Goal: Information Seeking & Learning: Learn about a topic

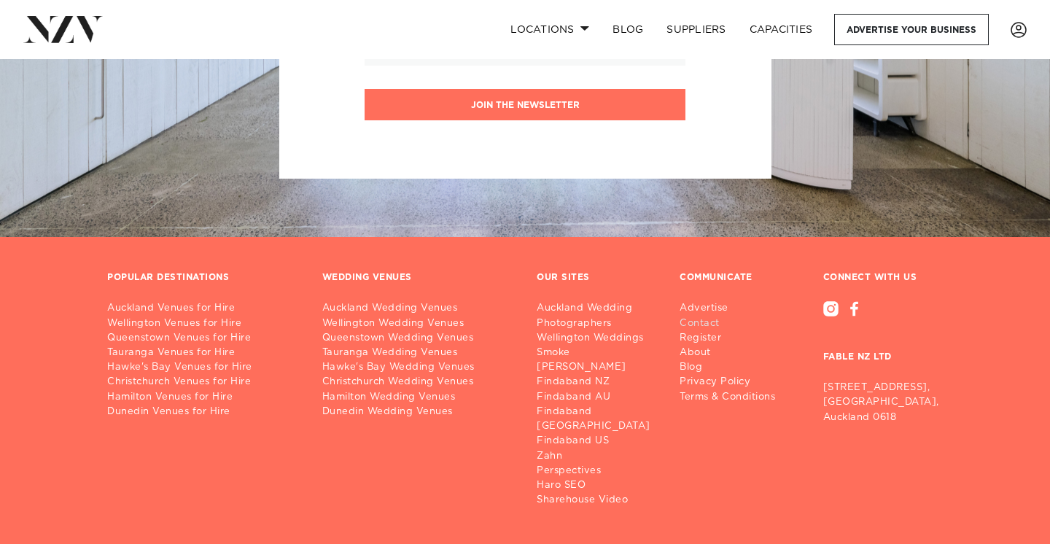
scroll to position [9629, 0]
click at [697, 346] on link "About" at bounding box center [733, 353] width 107 height 15
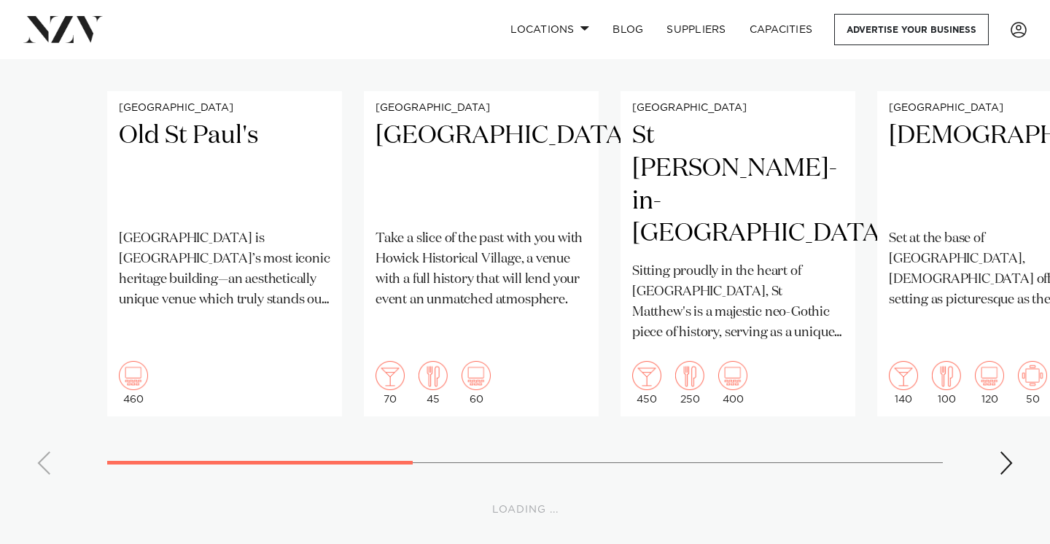
scroll to position [12023, 0]
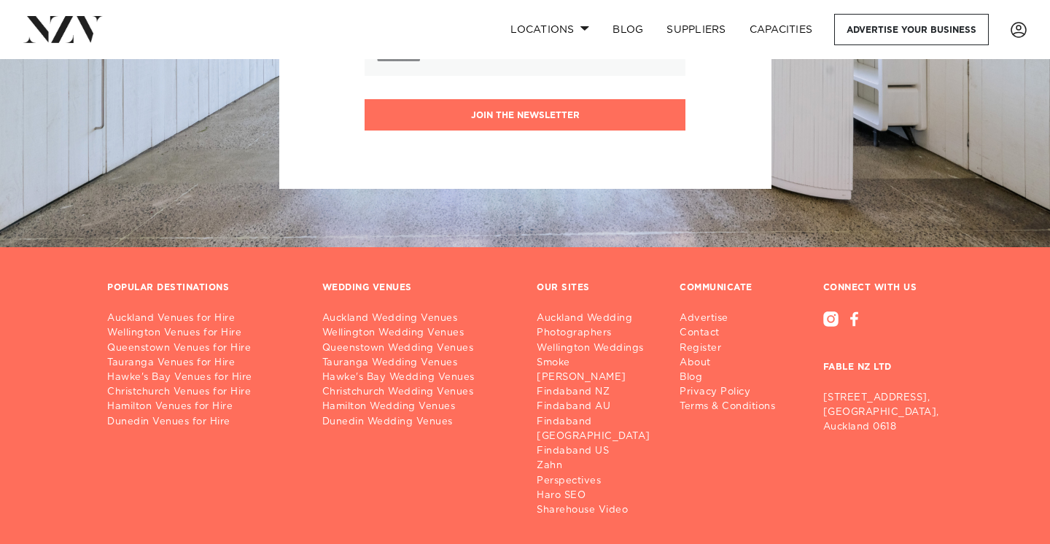
scroll to position [1082, 0]
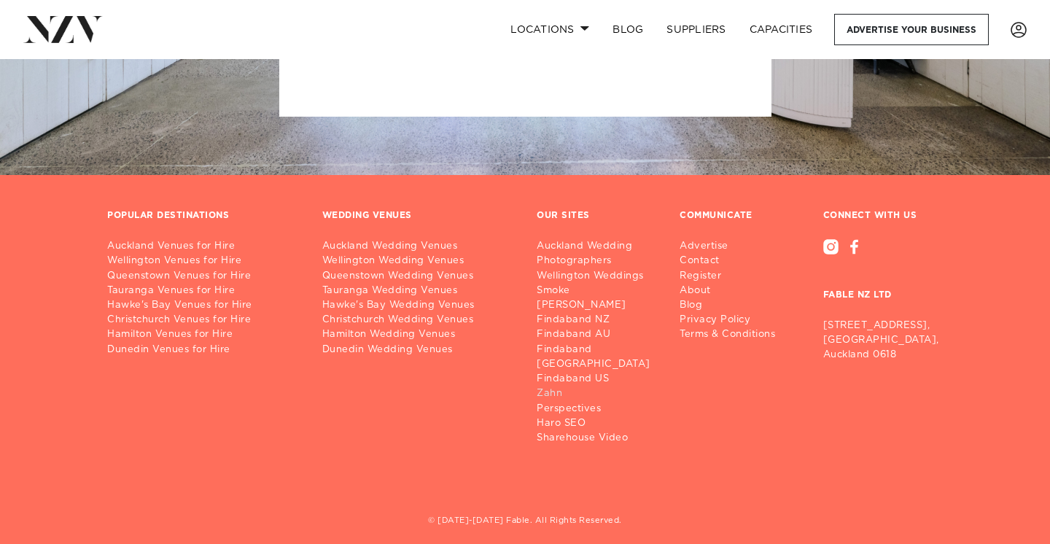
click at [557, 387] on link "Zahn" at bounding box center [599, 394] width 125 height 15
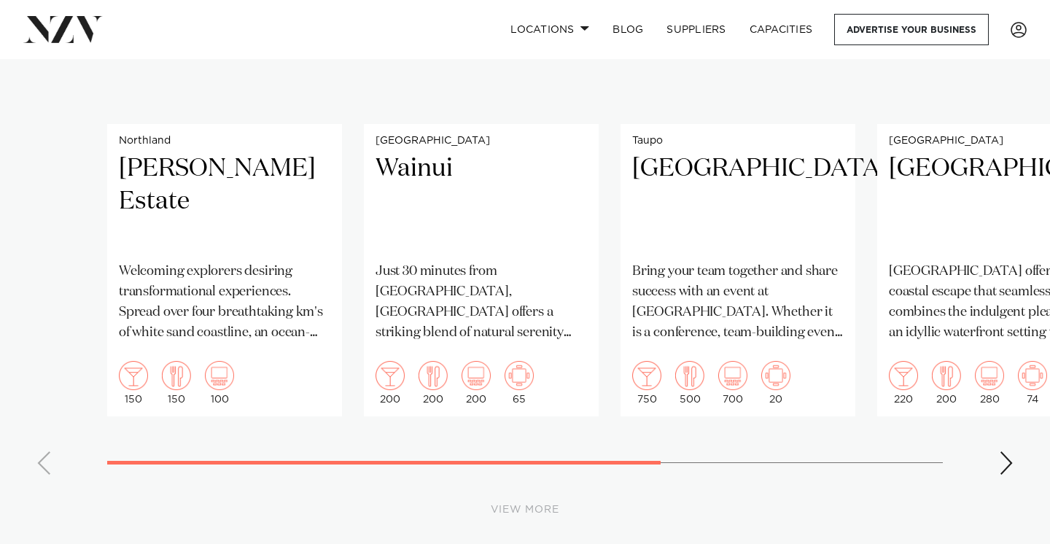
scroll to position [13618, 0]
